Goal: Task Accomplishment & Management: Use online tool/utility

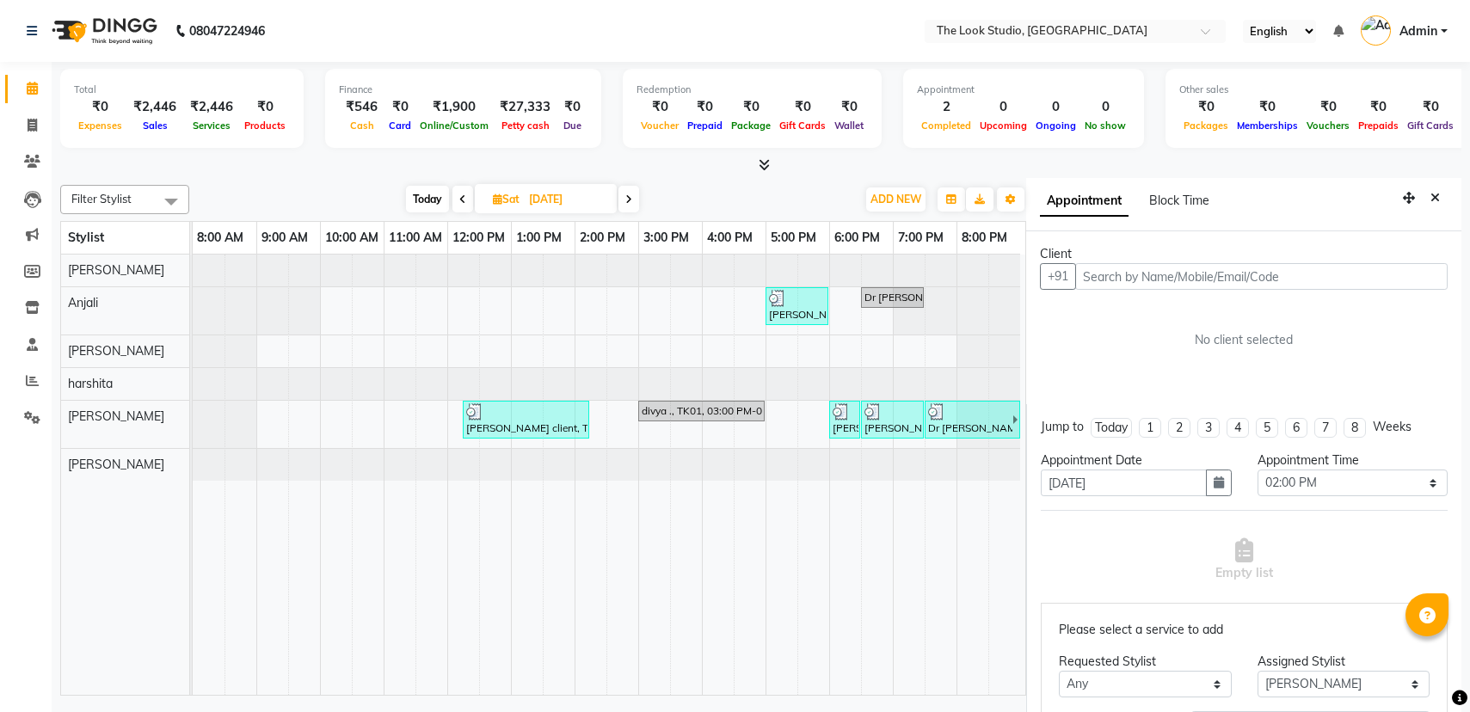
select select "840"
select select "45935"
select select "tentative"
click at [1430, 195] on icon "Close" at bounding box center [1434, 198] width 9 height 12
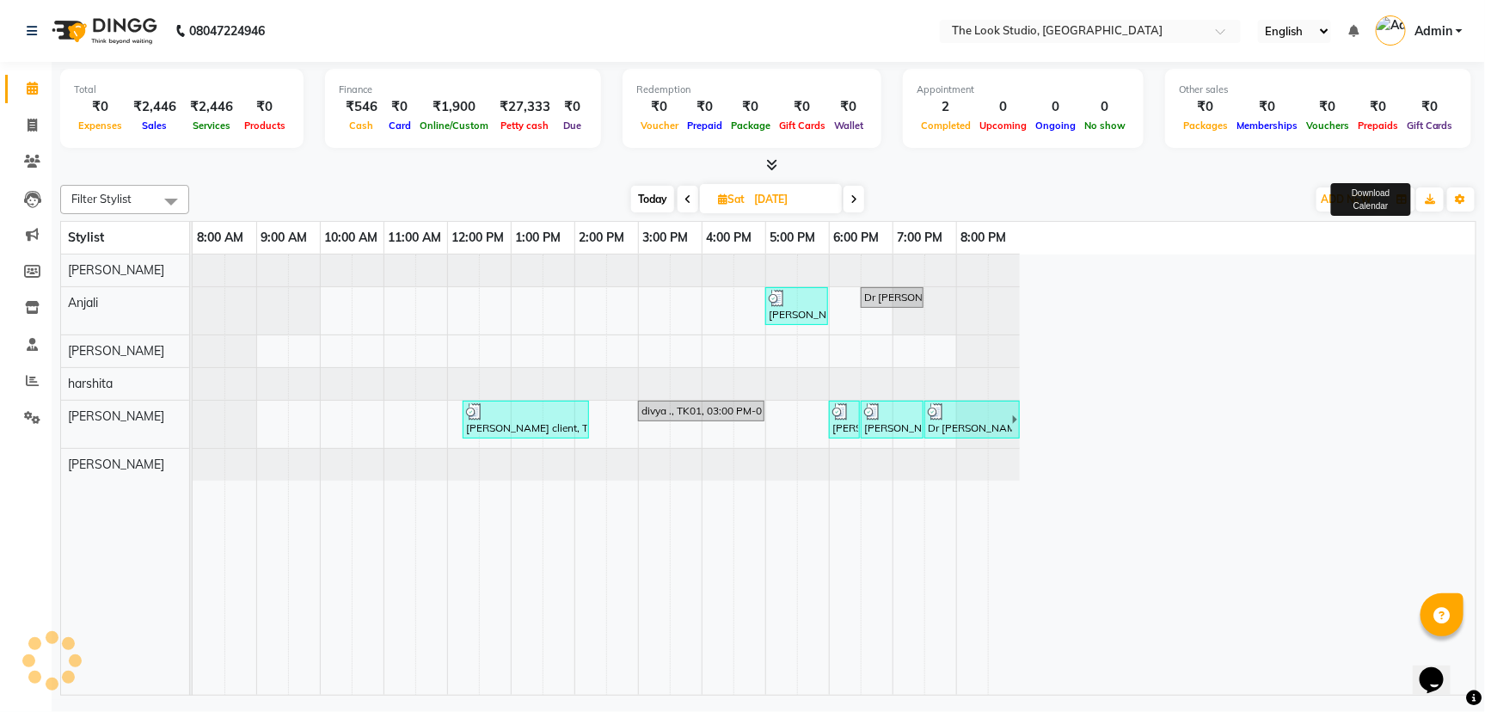
scroll to position [0, 0]
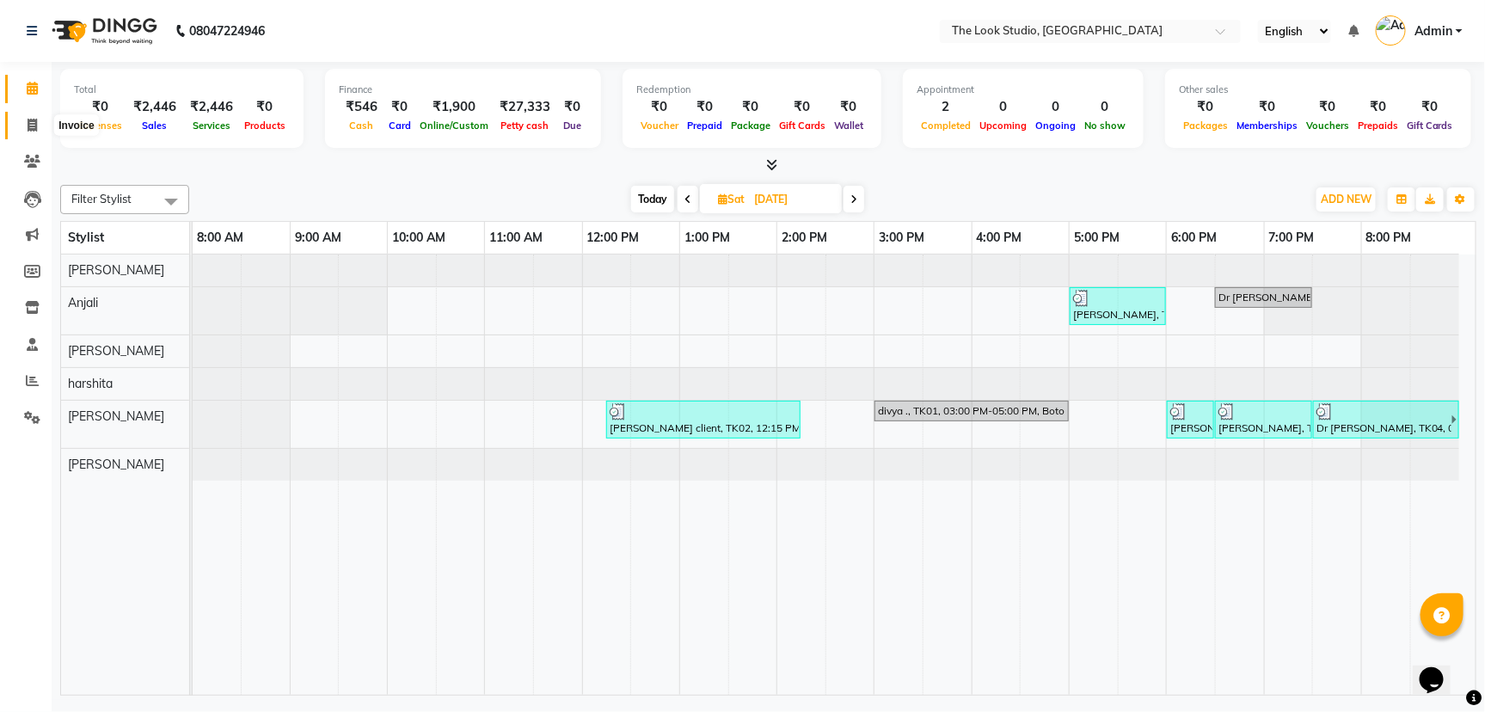
click at [23, 123] on span at bounding box center [32, 126] width 30 height 20
select select "service"
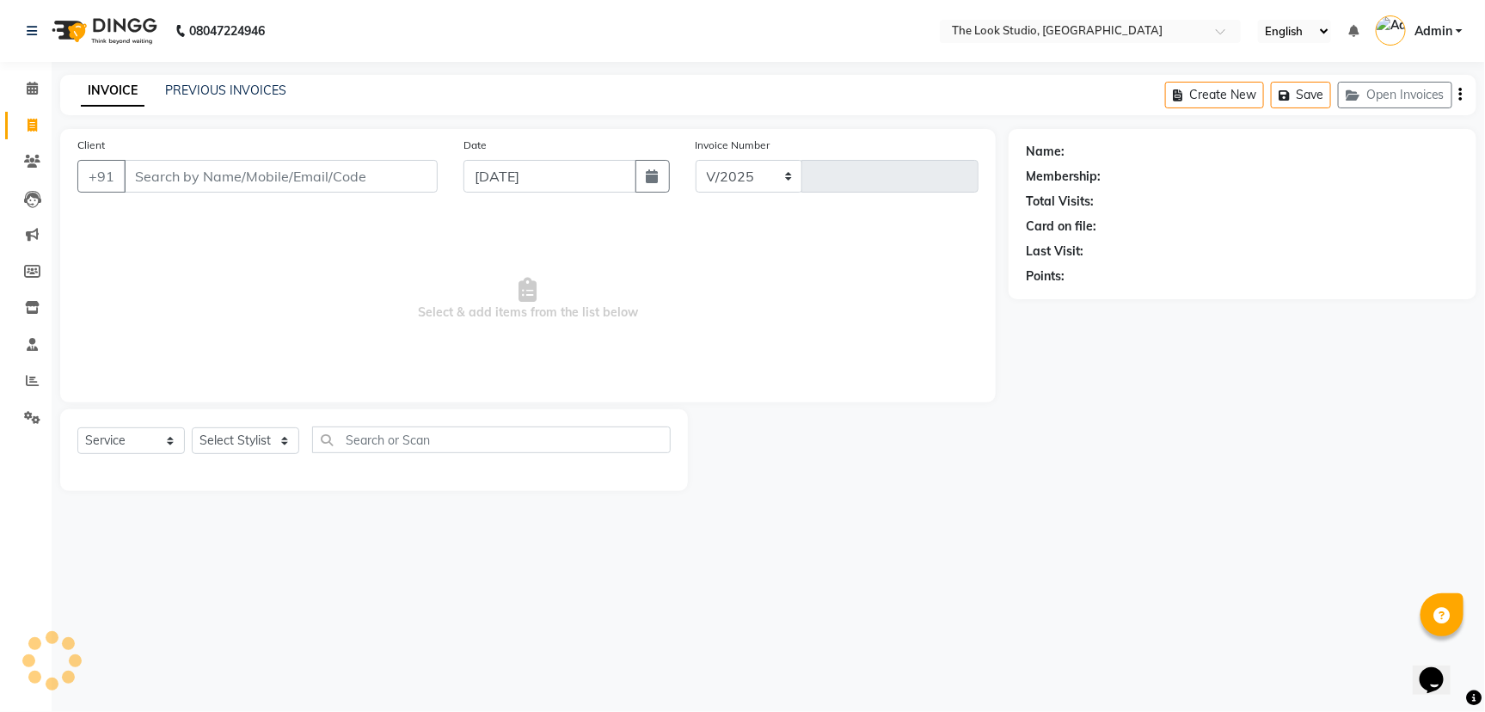
select select "6149"
type input "0788"
click at [37, 90] on icon at bounding box center [32, 88] width 11 height 13
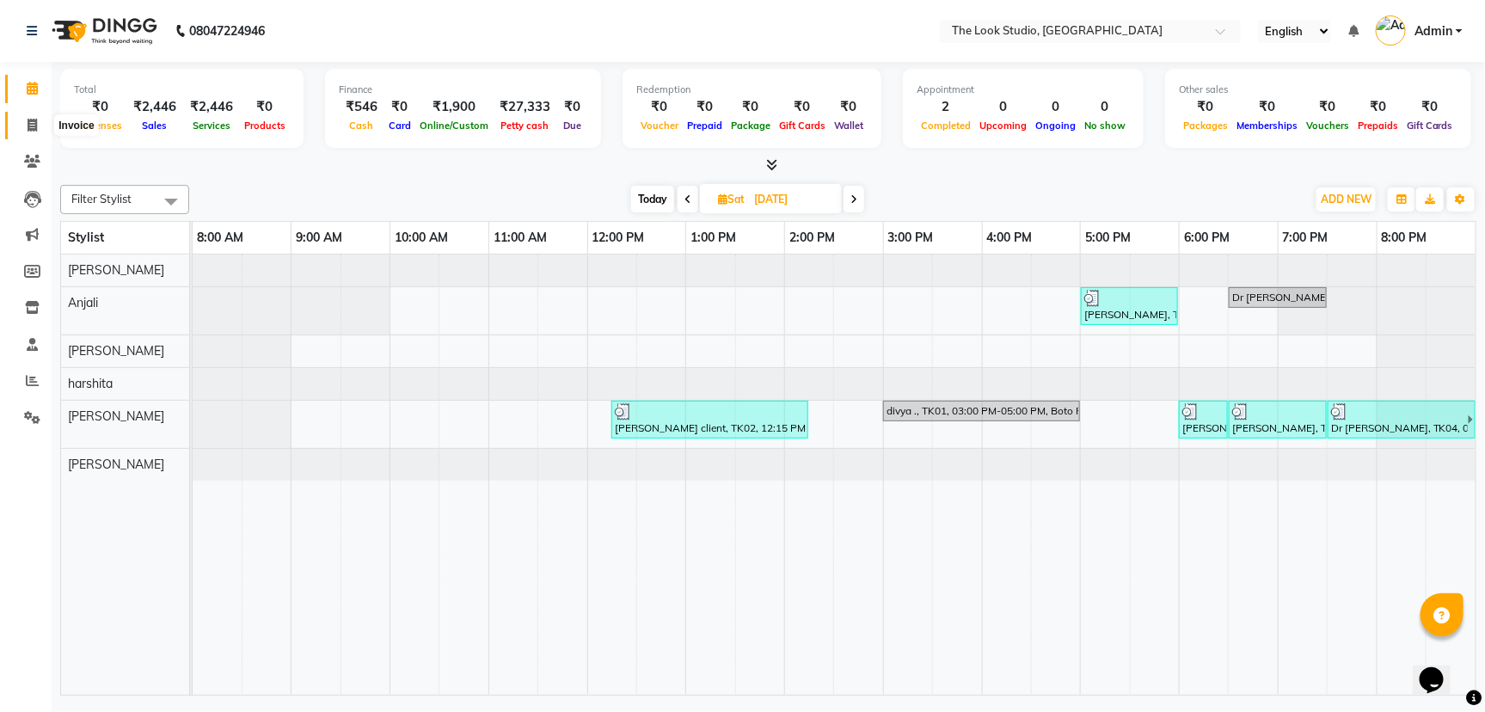
click at [29, 126] on icon at bounding box center [32, 125] width 9 height 13
select select "service"
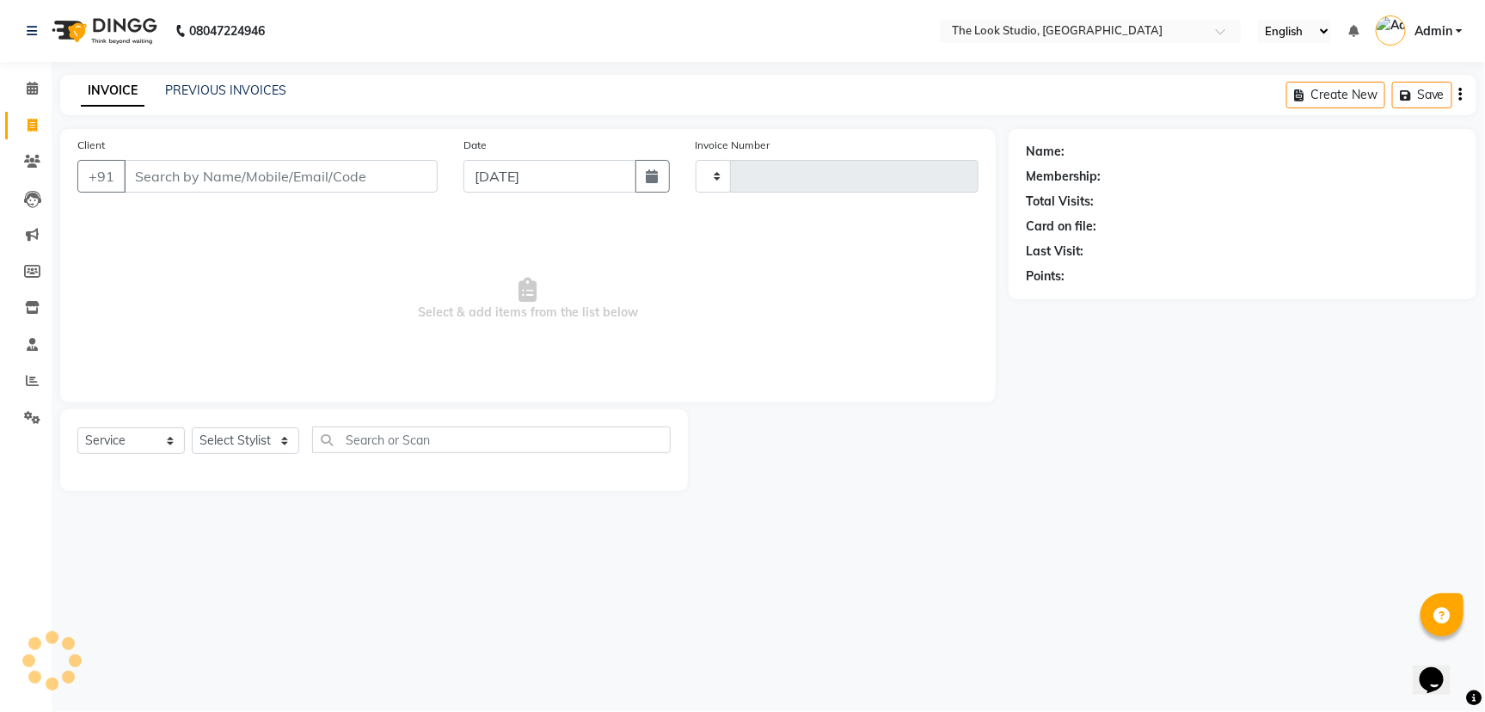
type input "0788"
select select "6149"
select select "product"
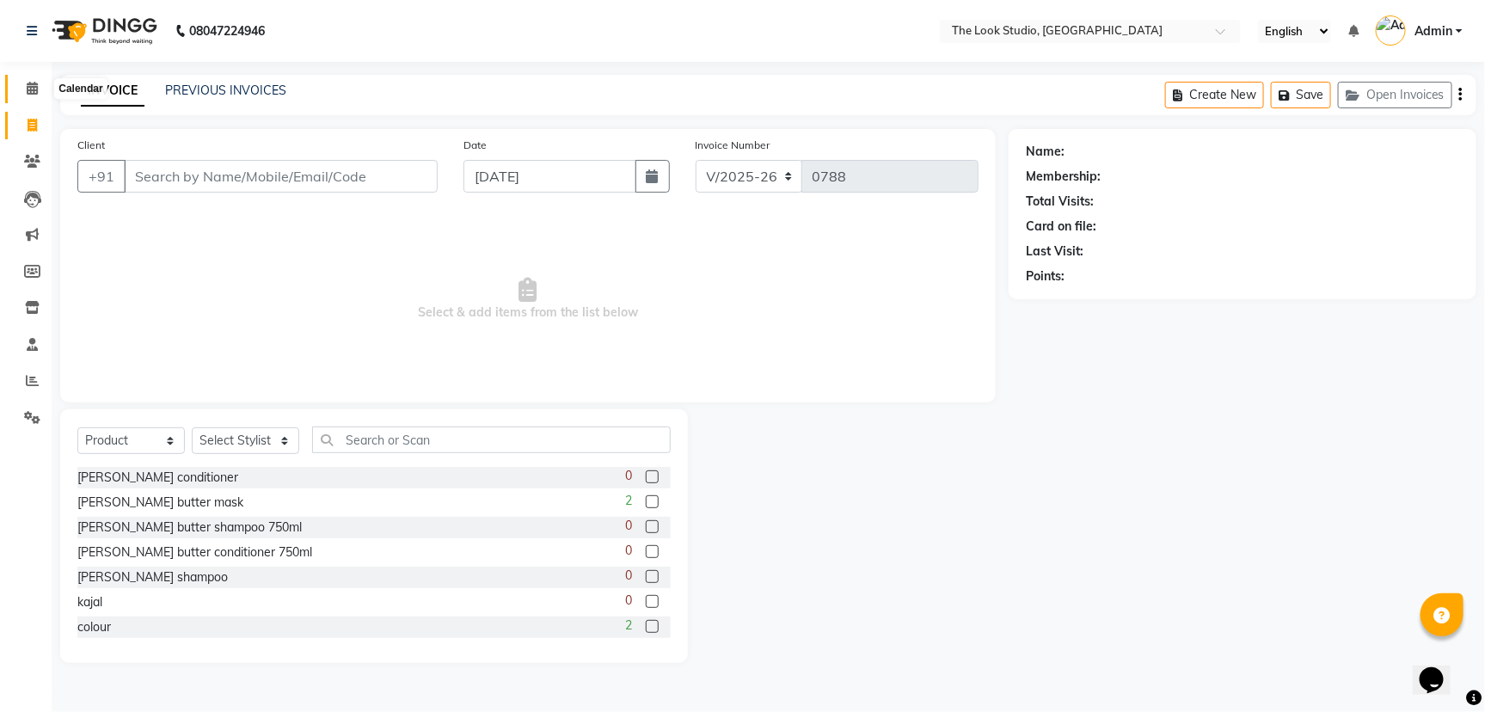
click at [33, 94] on icon at bounding box center [32, 88] width 11 height 13
